Goal: Information Seeking & Learning: Find specific fact

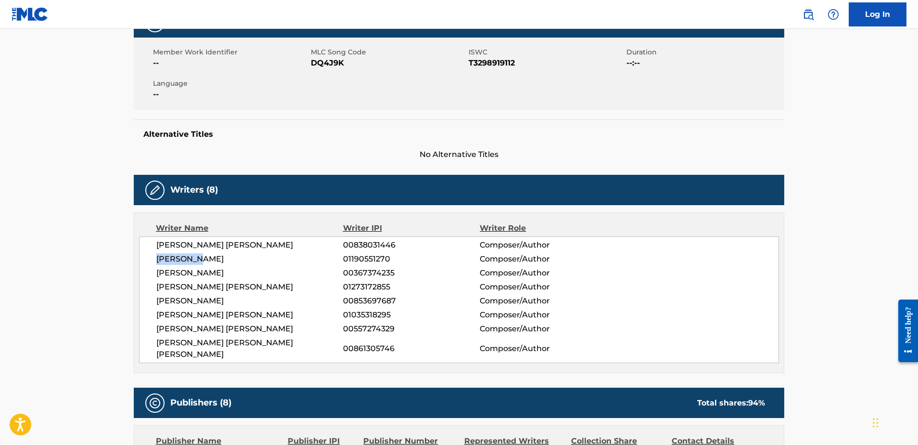
drag, startPoint x: 154, startPoint y: 257, endPoint x: 221, endPoint y: 260, distance: 67.9
click at [221, 260] on div "[PERSON_NAME] [PERSON_NAME] 00838031446 Composer/Author [PERSON_NAME] 011905512…" at bounding box center [459, 299] width 640 height 127
copy span "[PERSON_NAME]"
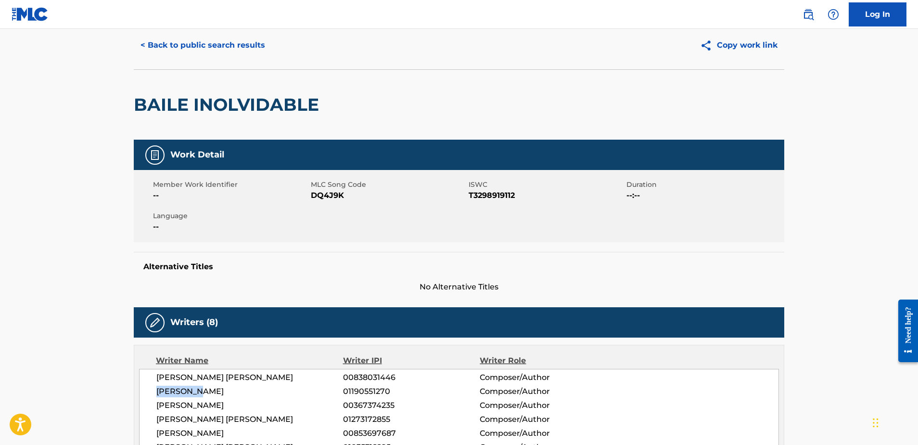
scroll to position [10, 0]
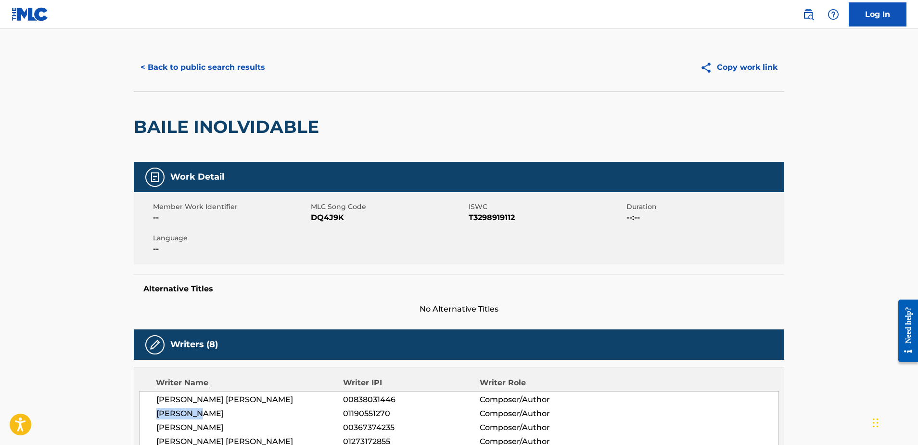
click at [209, 70] on button "< Back to public search results" at bounding box center [203, 67] width 138 height 24
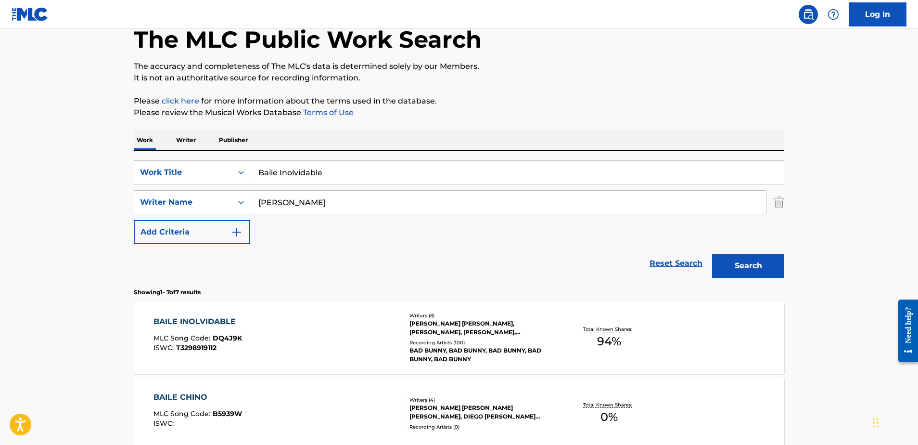
scroll to position [52, 0]
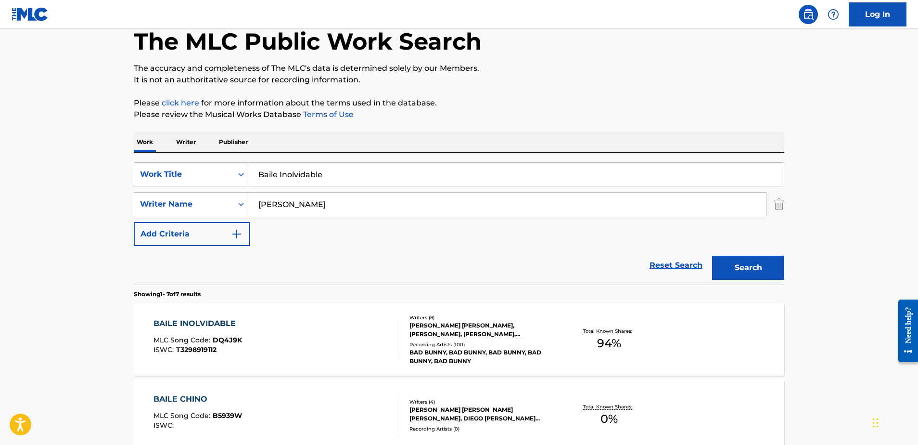
click at [198, 146] on p "Writer" at bounding box center [186, 142] width 26 height 20
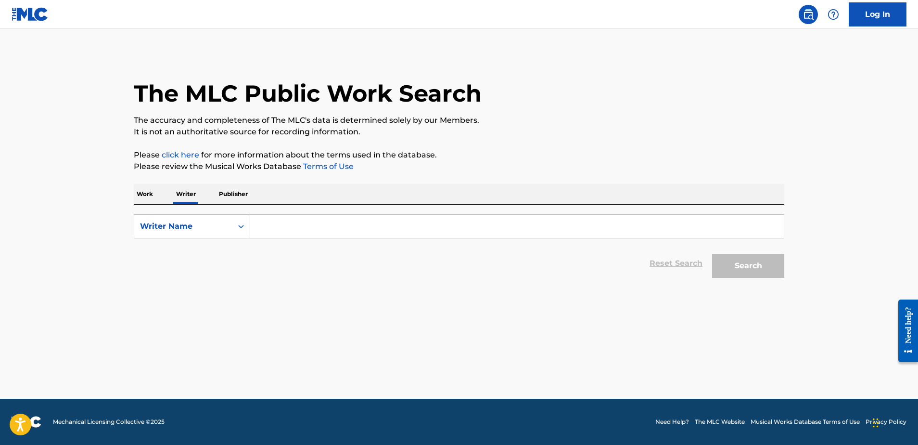
click at [310, 231] on input "Search Form" at bounding box center [517, 226] width 534 height 23
paste input "[PERSON_NAME]"
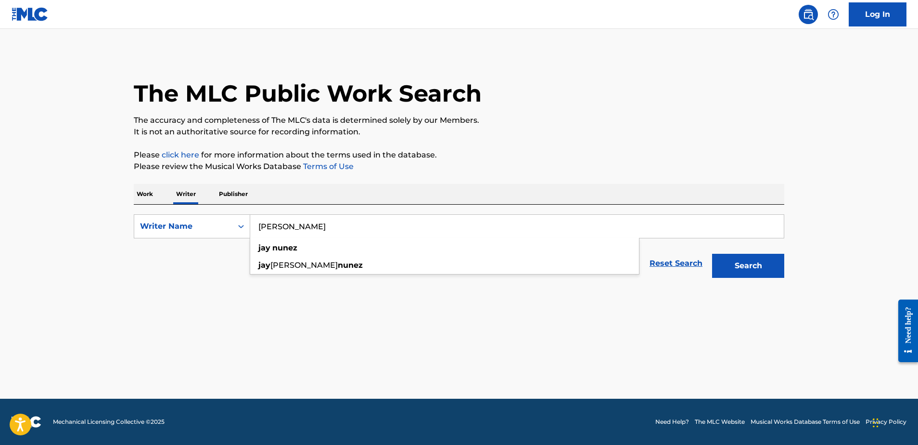
type input "[PERSON_NAME]"
click at [735, 270] on button "Search" at bounding box center [748, 266] width 72 height 24
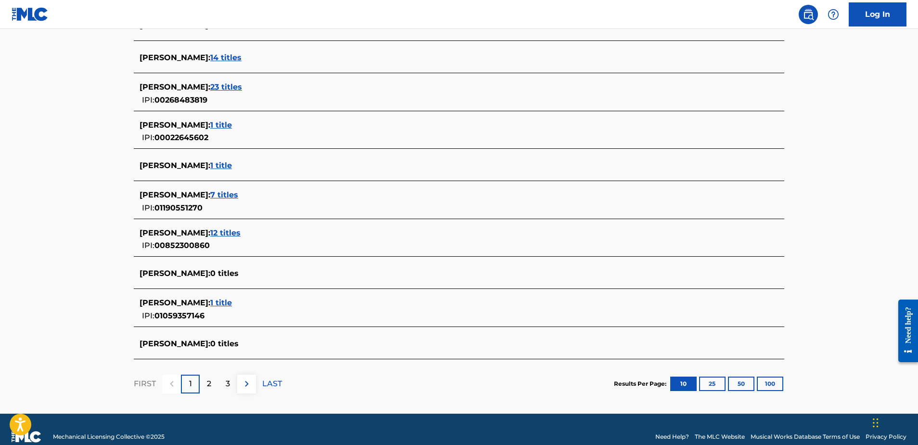
scroll to position [289, 0]
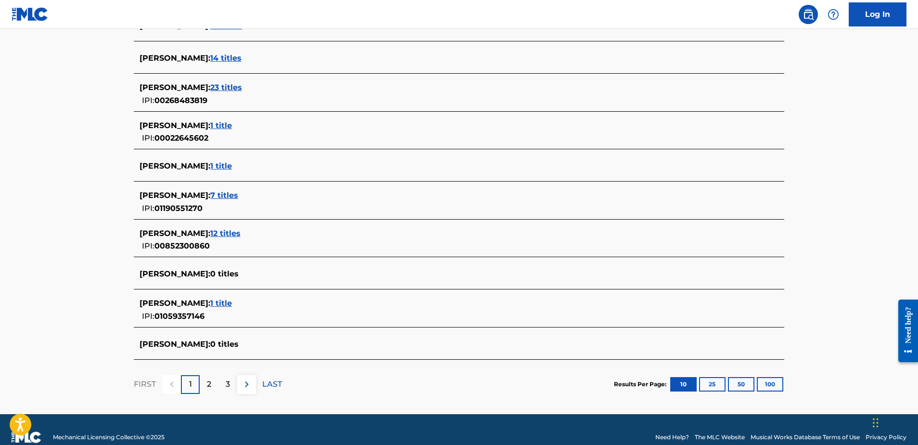
click at [239, 270] on span "0 titles" at bounding box center [224, 273] width 28 height 9
drag, startPoint x: 152, startPoint y: 274, endPoint x: 293, endPoint y: 275, distance: 141.0
click at [293, 275] on div "The MLC Public Work Search The accuracy and completeness of The MLC's data is d…" at bounding box center [459, 86] width 674 height 645
click at [210, 193] on span "7 titles" at bounding box center [224, 195] width 28 height 9
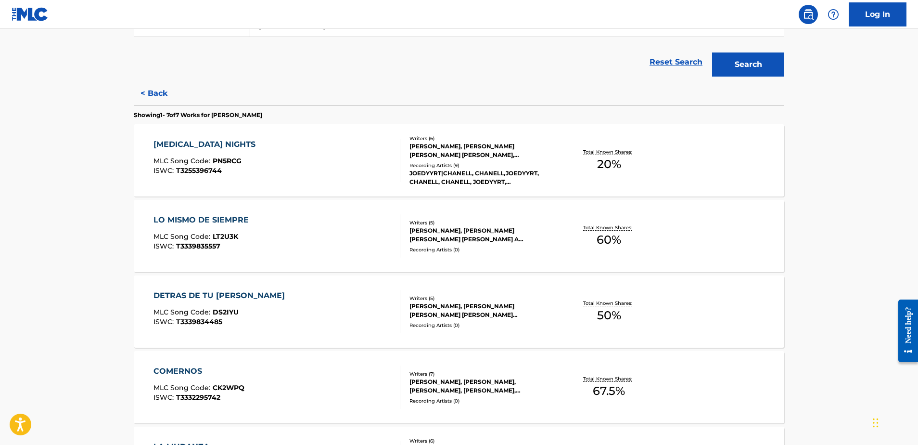
scroll to position [191, 0]
